Goal: Check status: Check status

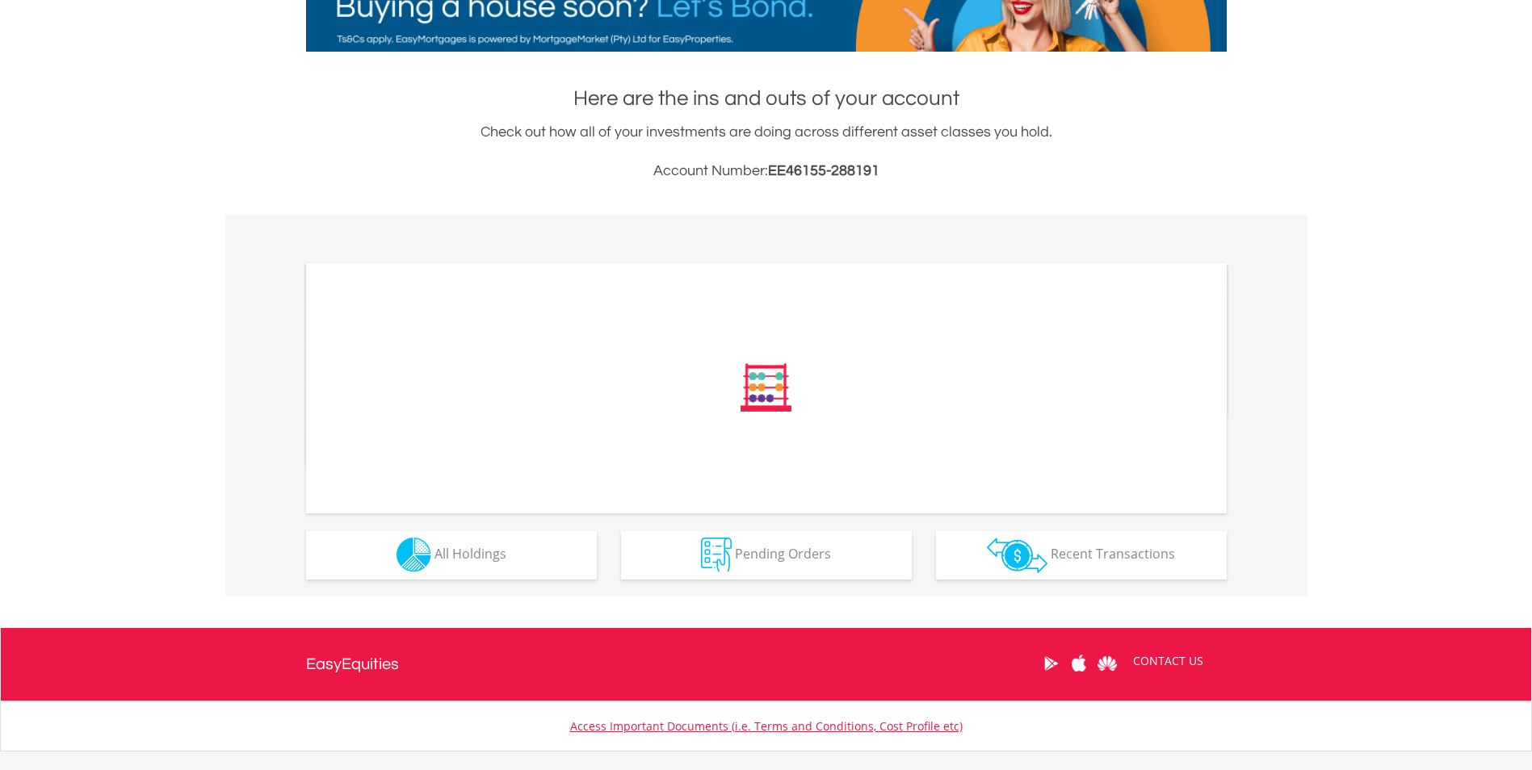
scroll to position [376, 0]
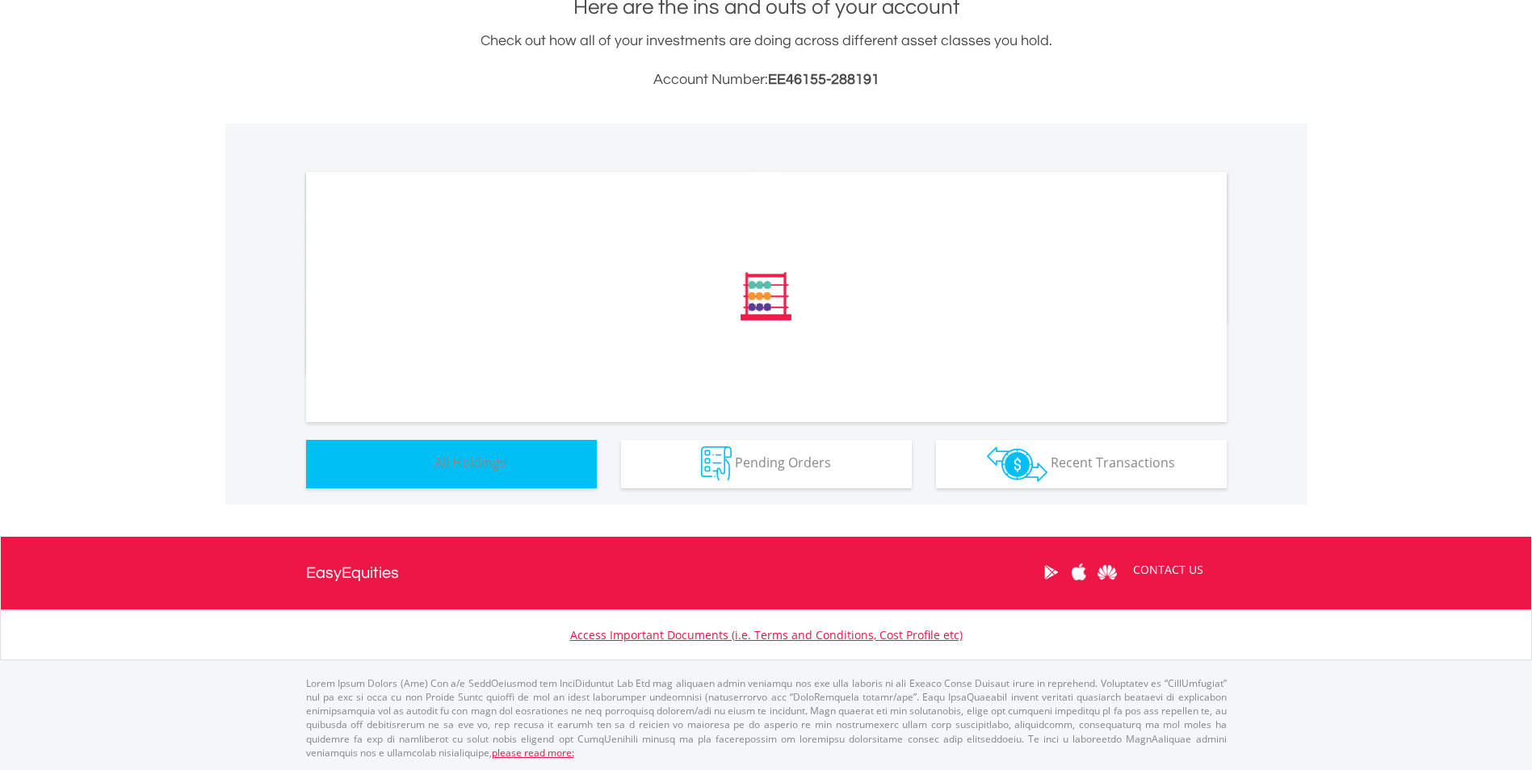
click at [512, 468] on button "Holdings All Holdings" at bounding box center [451, 464] width 291 height 48
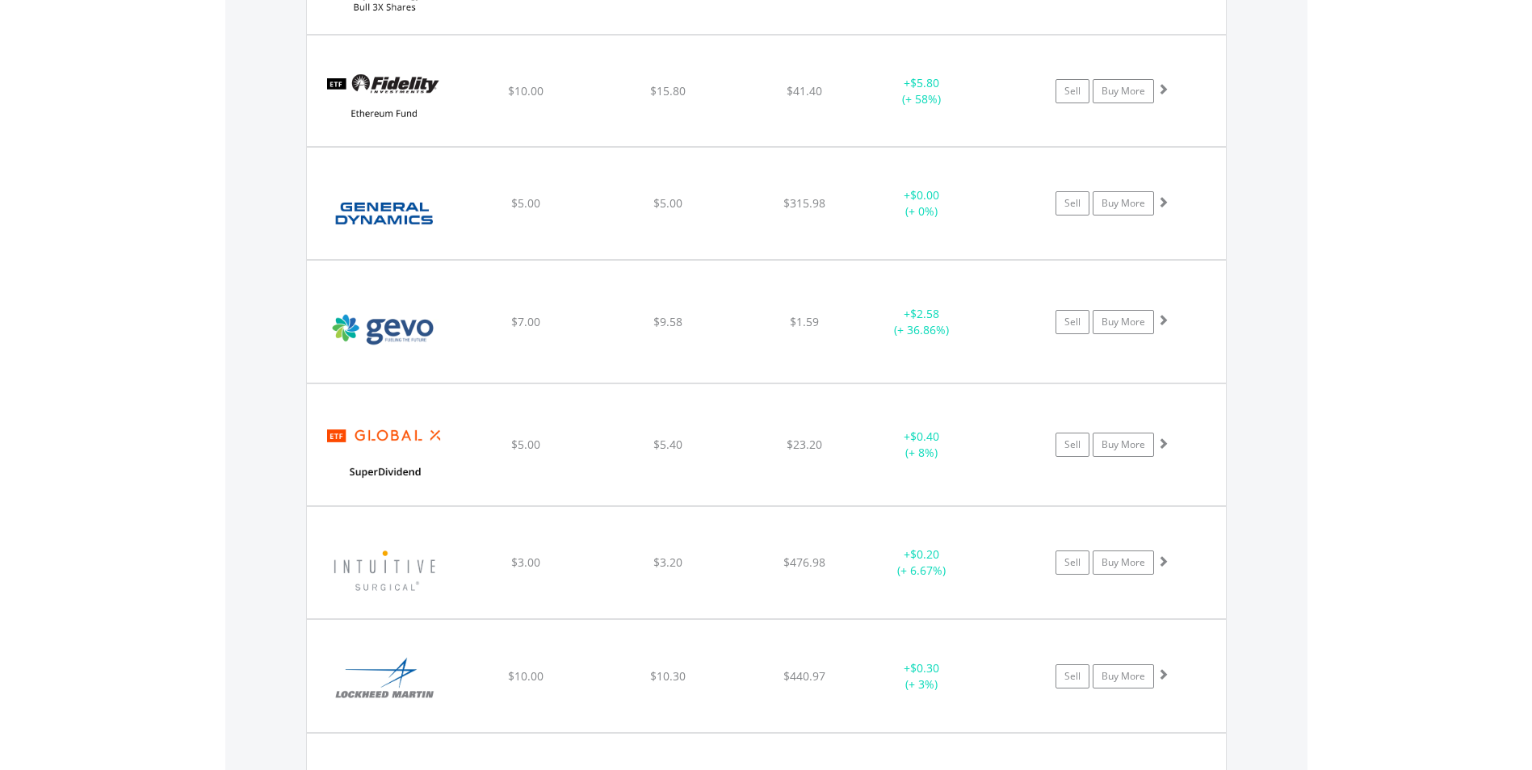
scroll to position [1980, 0]
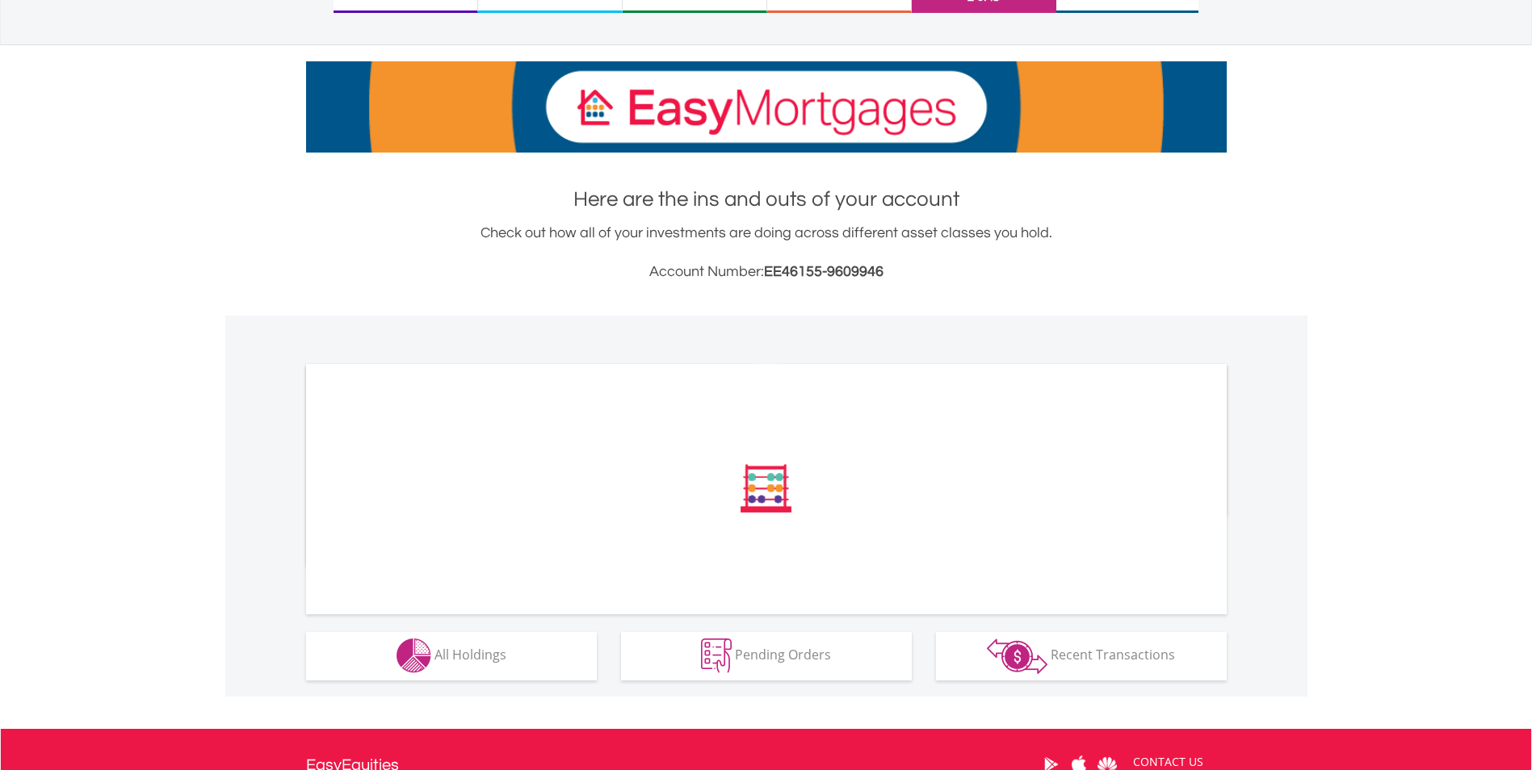
scroll to position [376, 0]
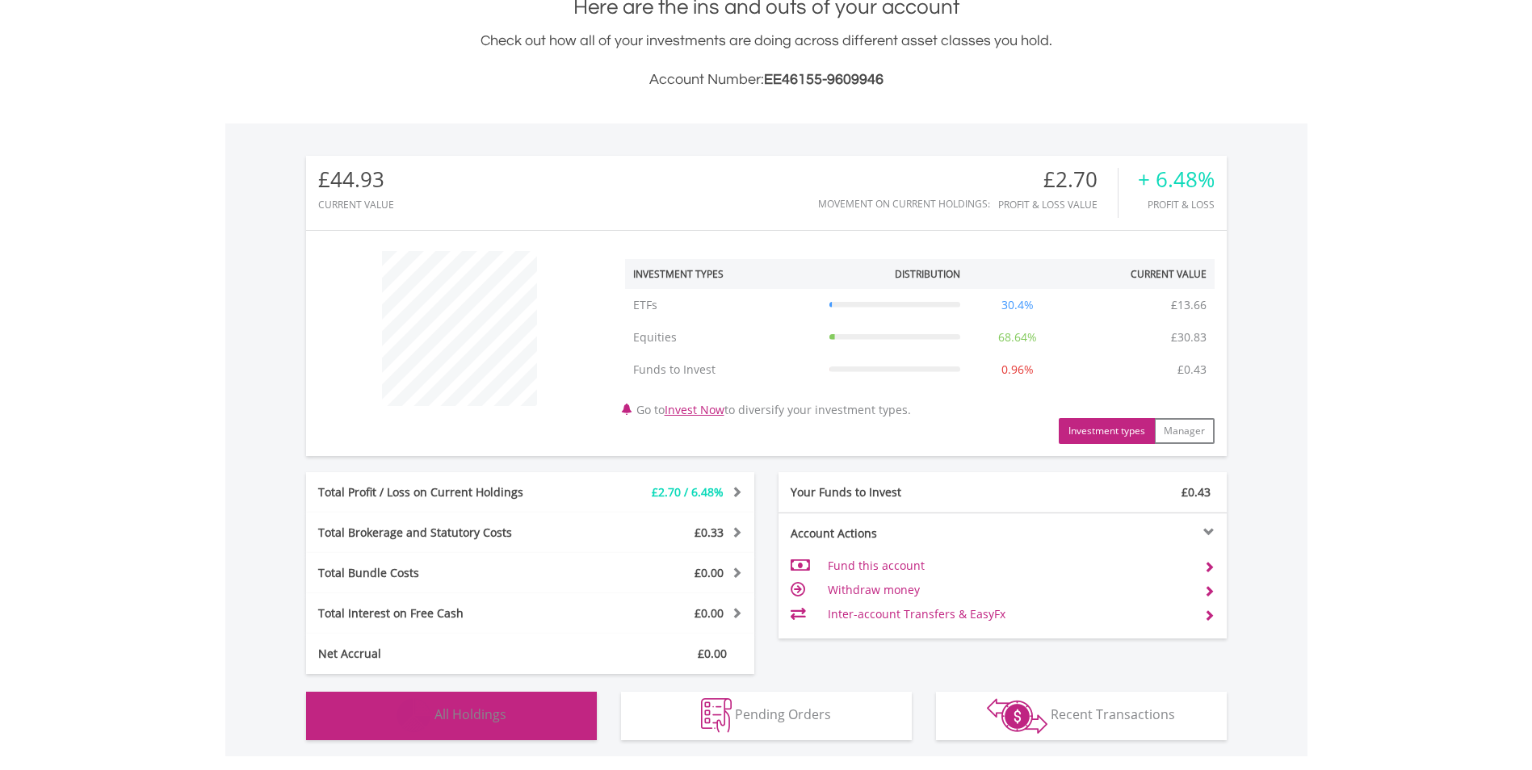
click at [520, 453] on div "£44.93 CURRENT VALUE Movement on Current Holdings: £2.70 Profit & Loss Value + …" at bounding box center [766, 440] width 1082 height 633
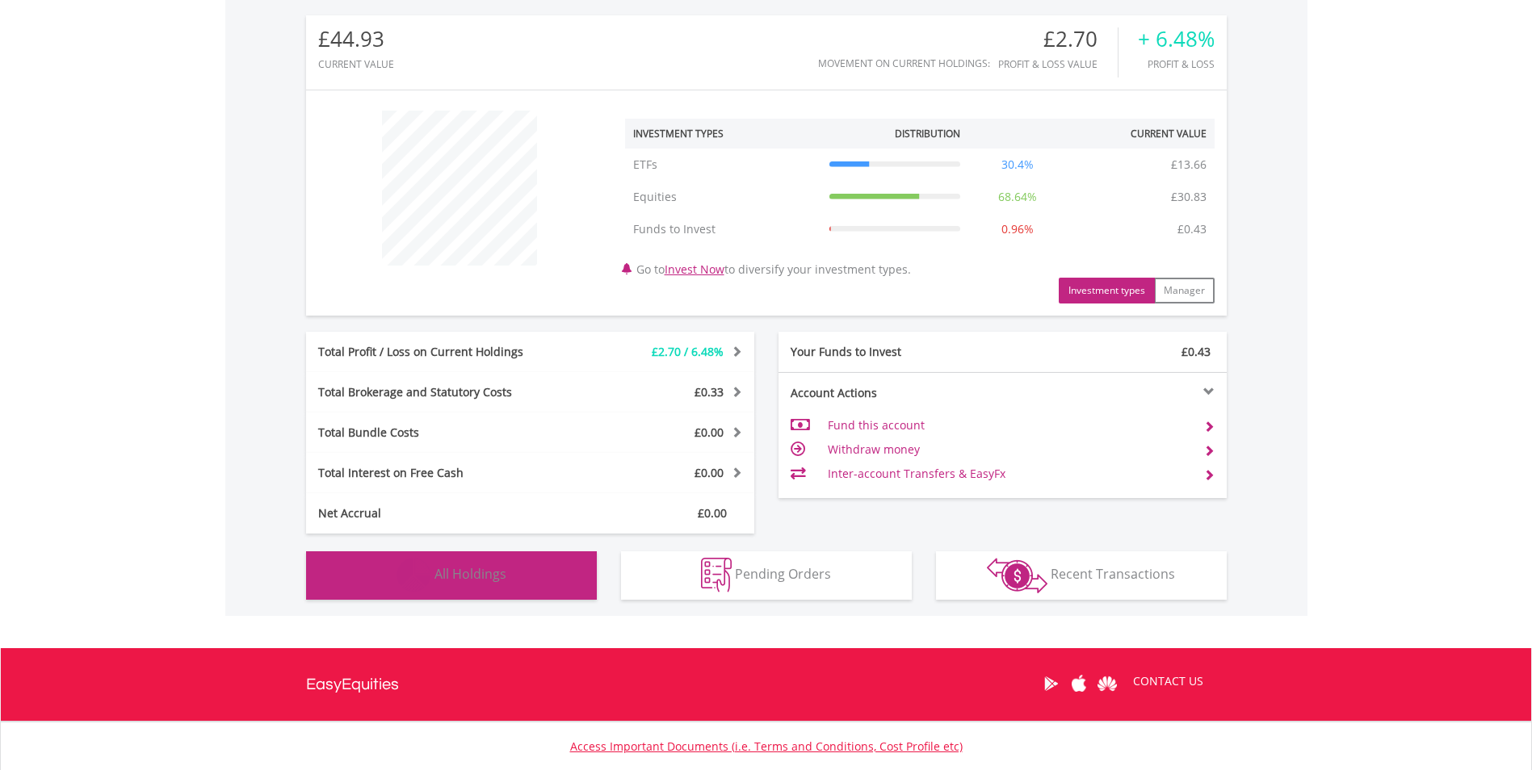
scroll to position [628, 0]
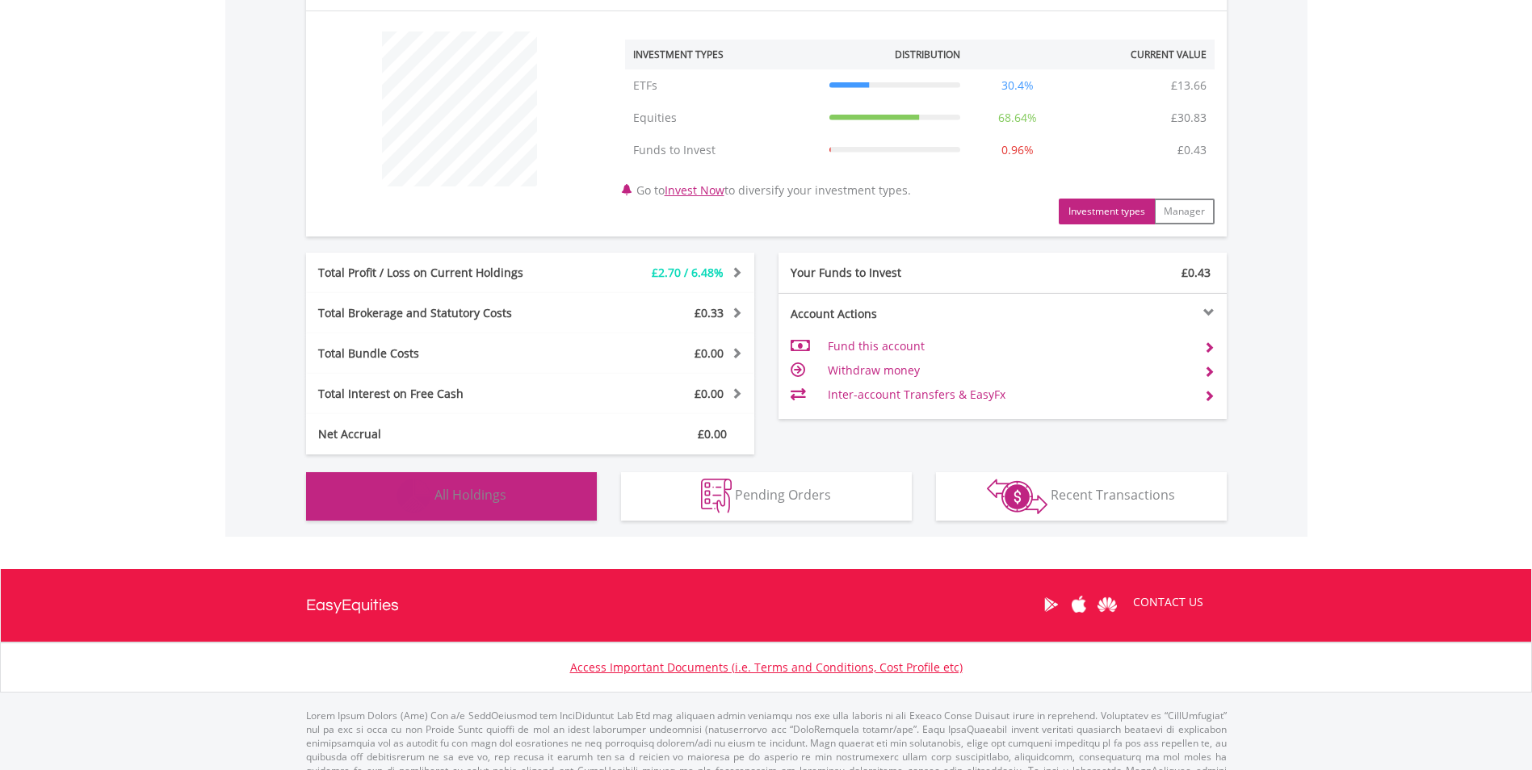
click at [508, 474] on button "Holdings All Holdings" at bounding box center [451, 496] width 291 height 48
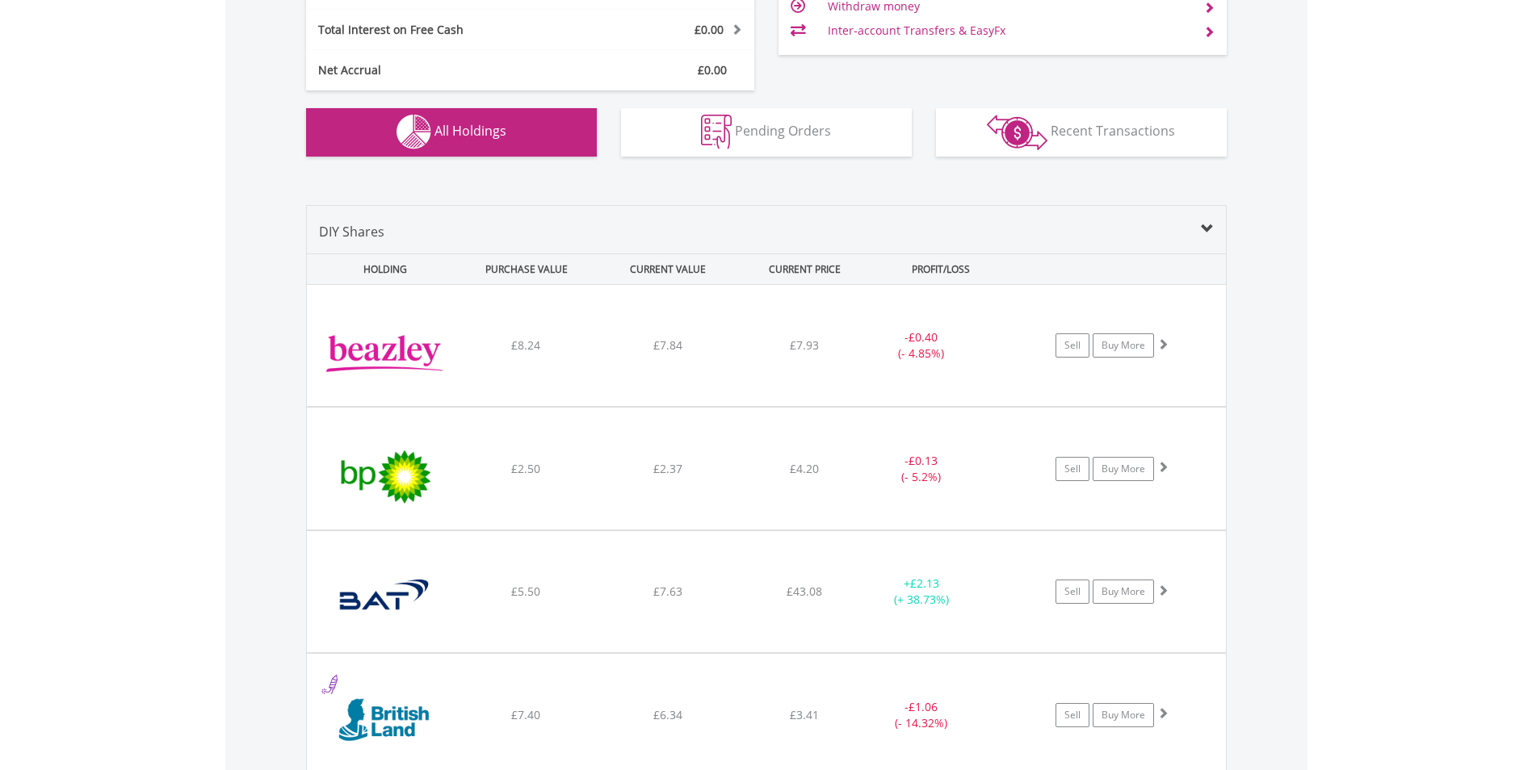
scroll to position [990, 0]
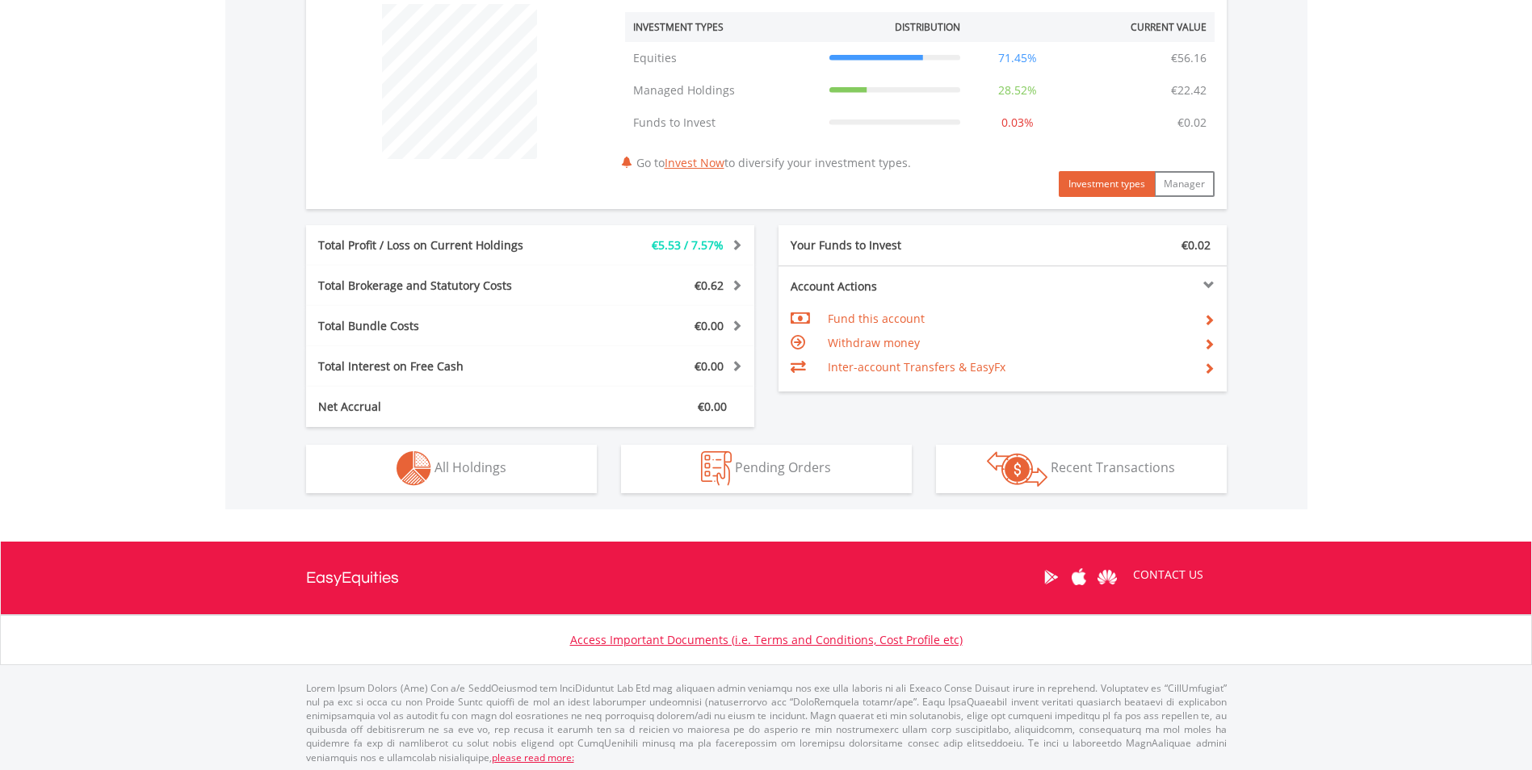
scroll to position [628, 0]
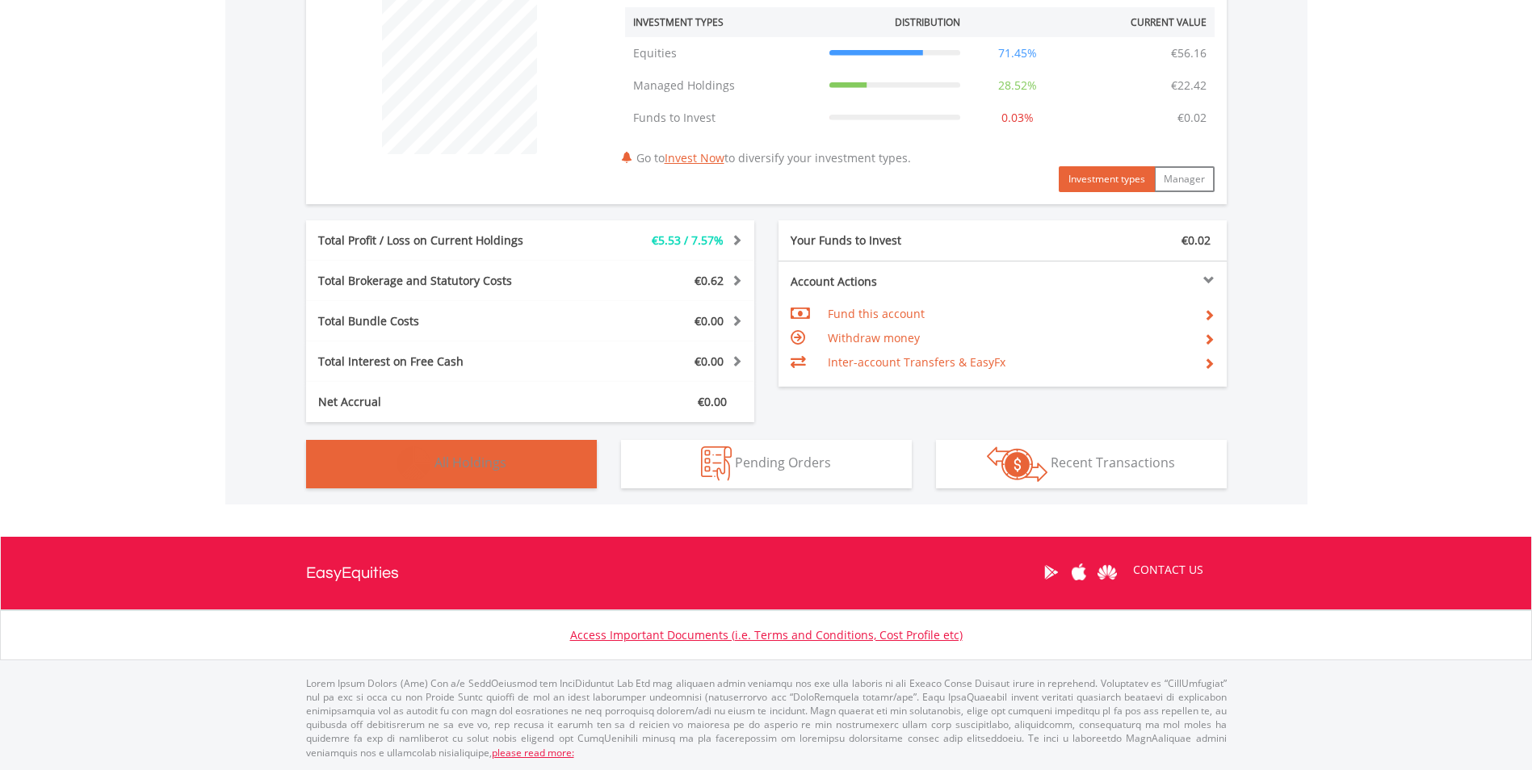
click at [484, 454] on span "All Holdings" at bounding box center [470, 463] width 72 height 18
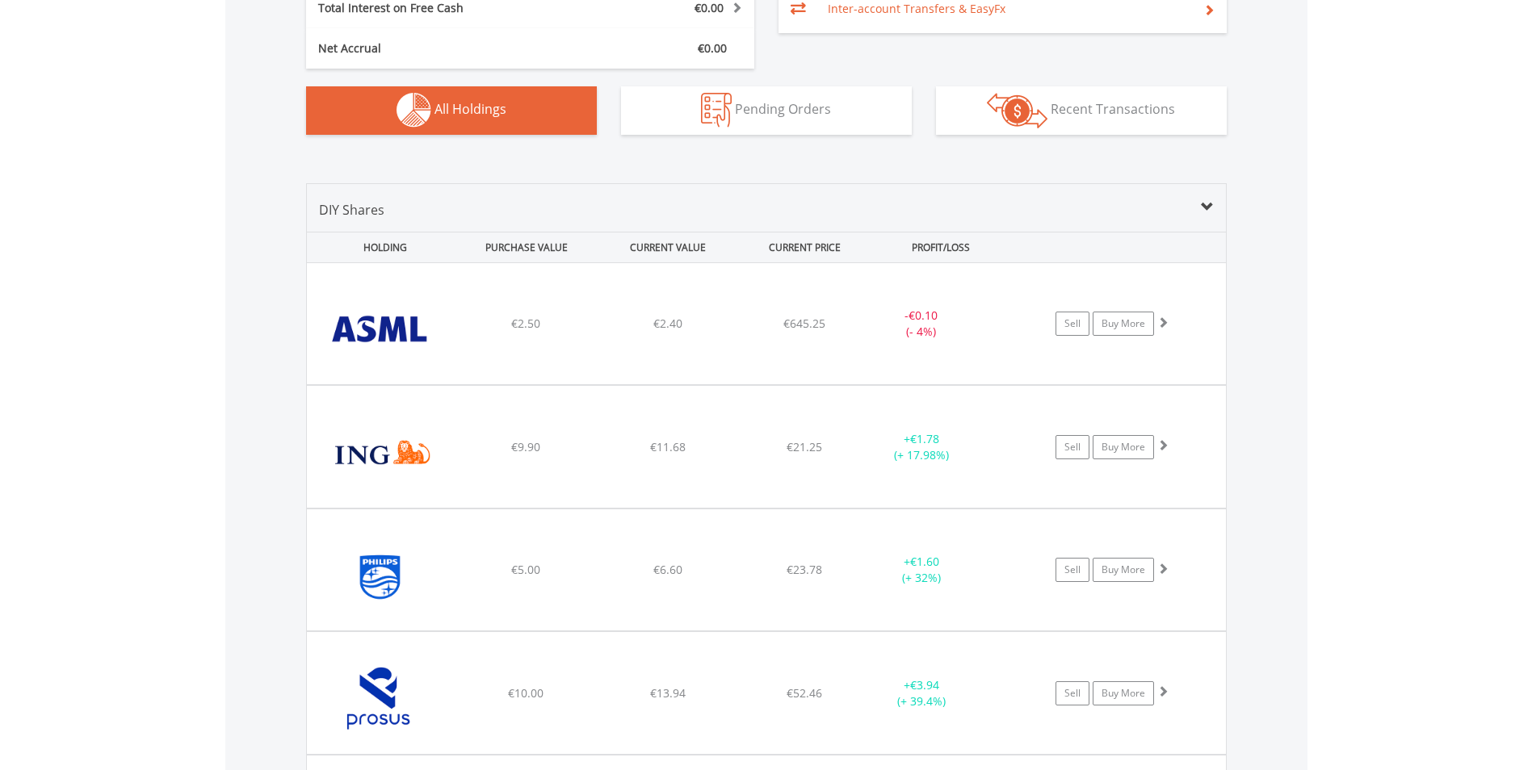
scroll to position [1013, 0]
